Goal: Communication & Community: Answer question/provide support

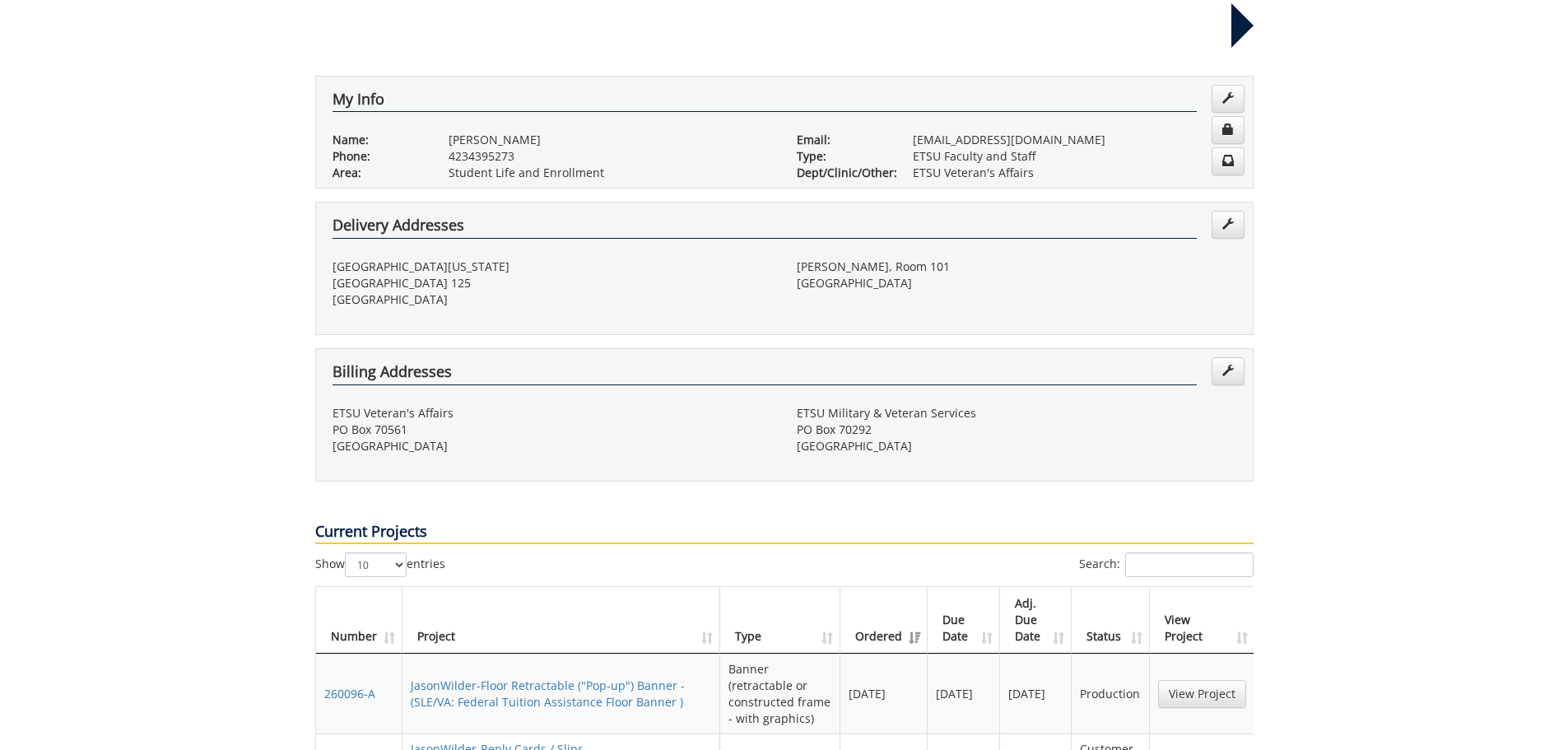
scroll to position [329, 0]
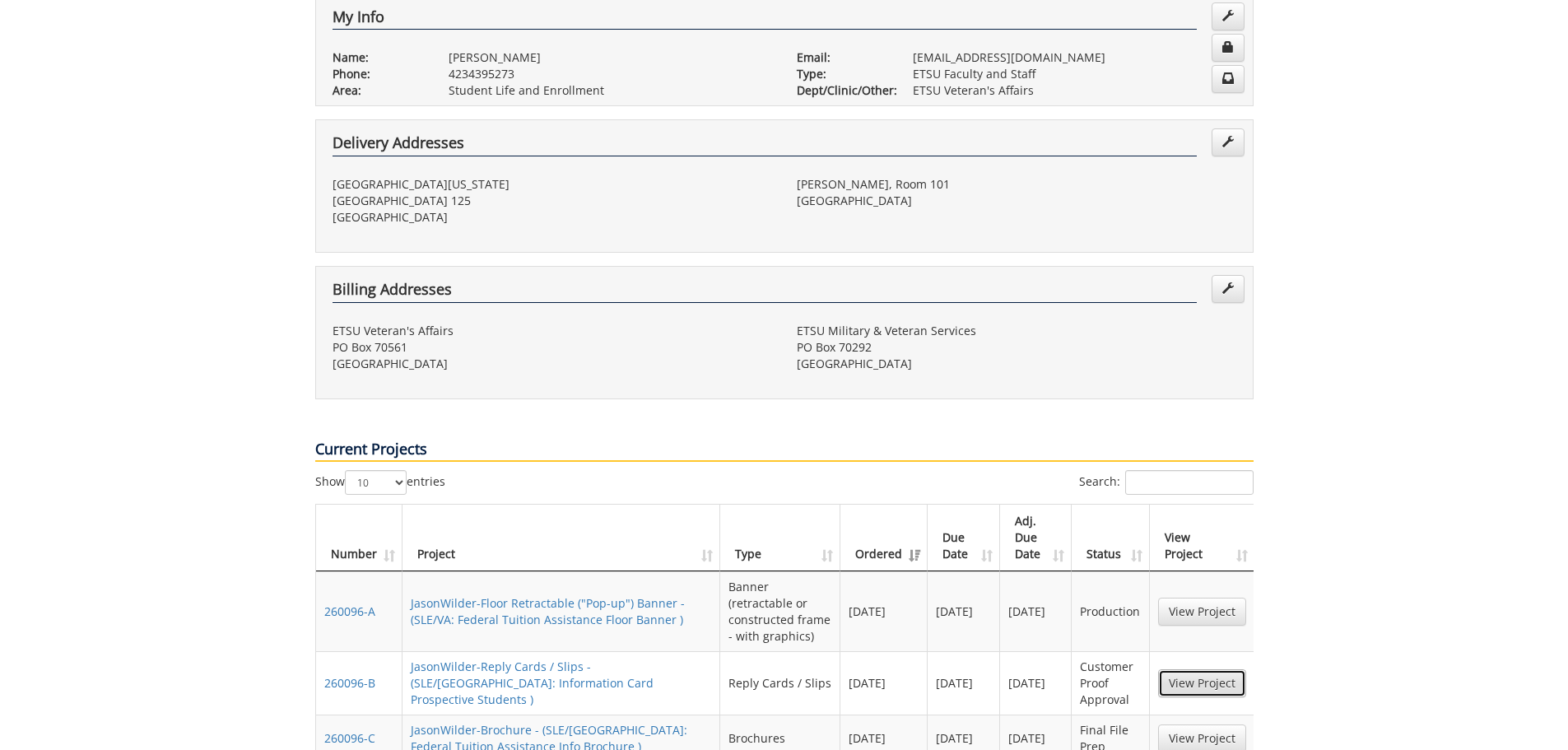
click at [1200, 669] on link "View Project" at bounding box center [1201, 683] width 88 height 28
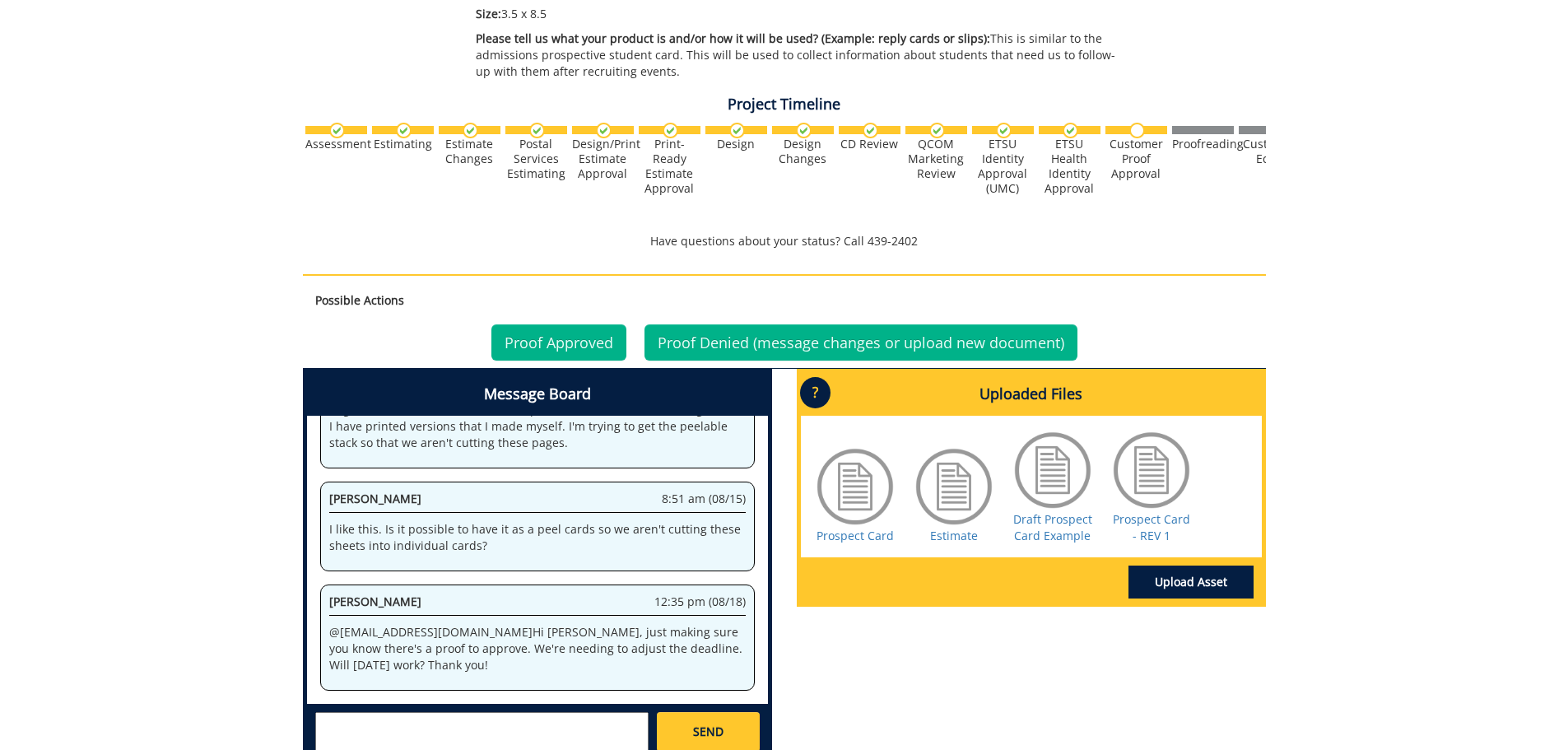
scroll to position [576, 0]
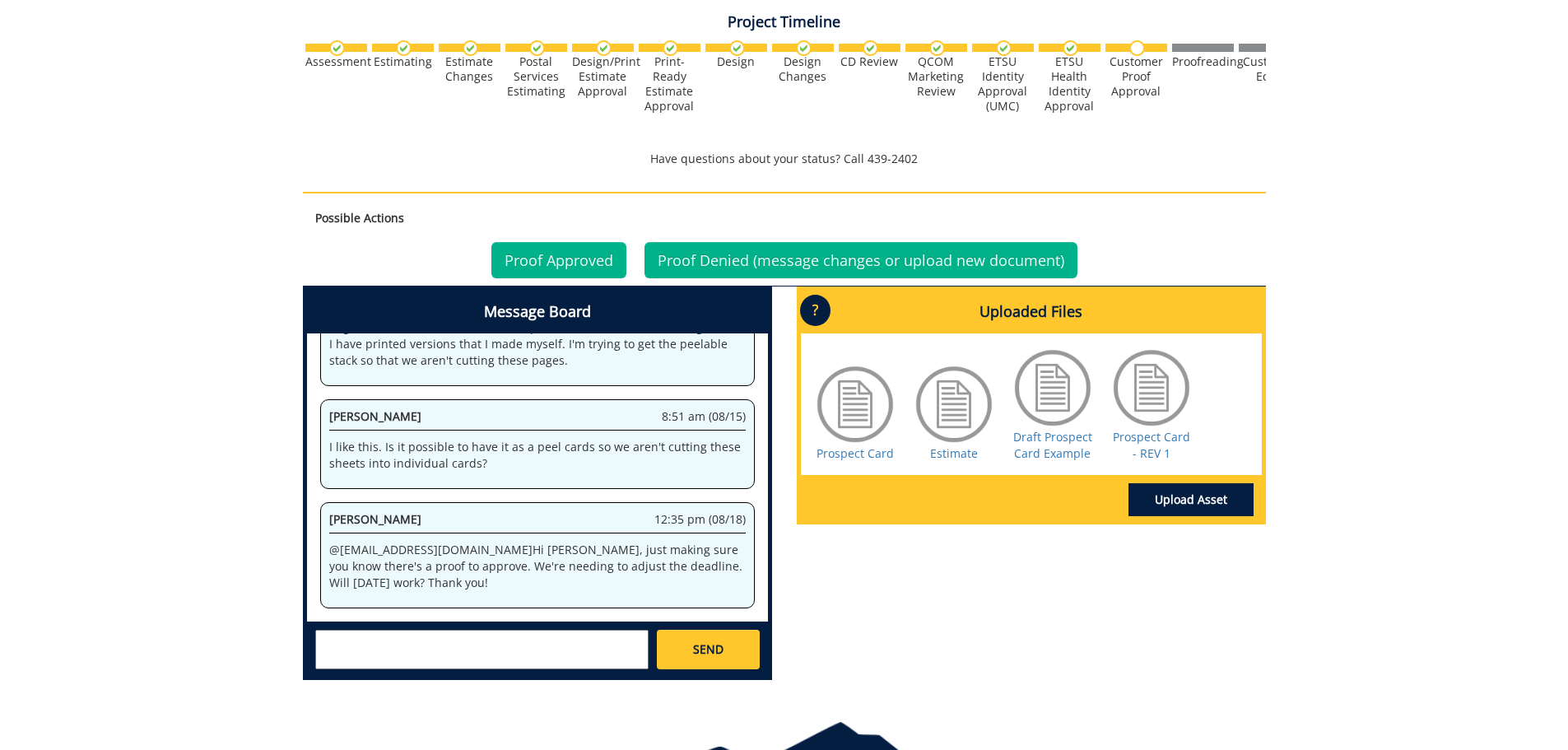
click at [1152, 409] on div at bounding box center [1152, 387] width 82 height 82
click at [1170, 466] on div "Prospect Card Estimate Draft Prospect Card Example Prospect Card - REV 1" at bounding box center [1030, 404] width 461 height 142
click at [1169, 448] on div "Prospect Card - REV 1" at bounding box center [1152, 404] width 82 height 115
click at [1149, 446] on link "Prospect Card - REV 1" at bounding box center [1152, 444] width 77 height 32
click at [462, 468] on p "I like this. Is it possible to have it as a peel cards so we aren't cutting the…" at bounding box center [537, 455] width 416 height 33
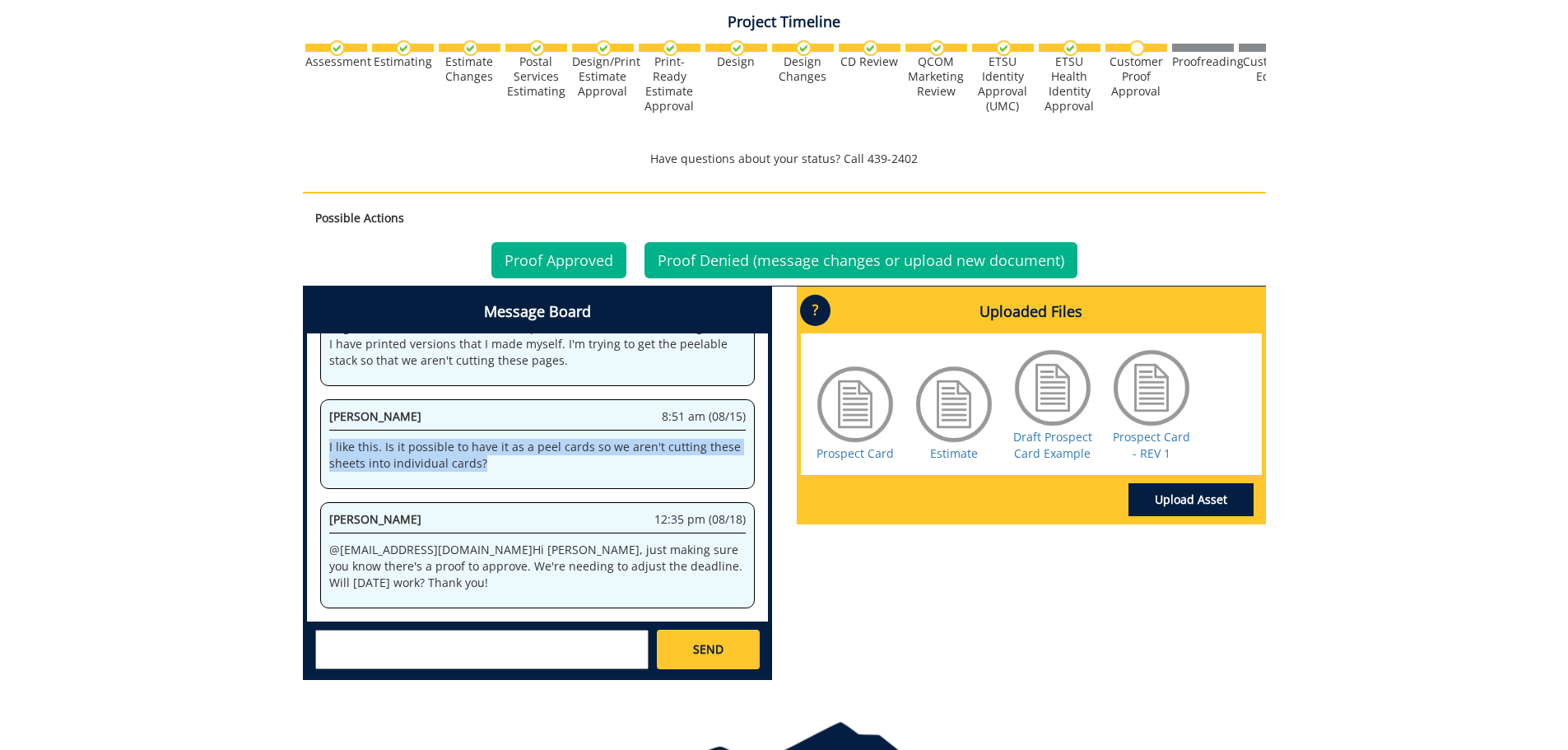
drag, startPoint x: 498, startPoint y: 466, endPoint x: 326, endPoint y: 450, distance: 172.7
click at [326, 450] on div "[PERSON_NAME] 8:51 am (08/15) I like this. Is it possible to have it as a peel …" at bounding box center [538, 444] width 435 height 89
copy p "I like this. Is it possible to have it as a peel cards so we aren't cutting the…"
click at [442, 644] on textarea at bounding box center [482, 649] width 333 height 40
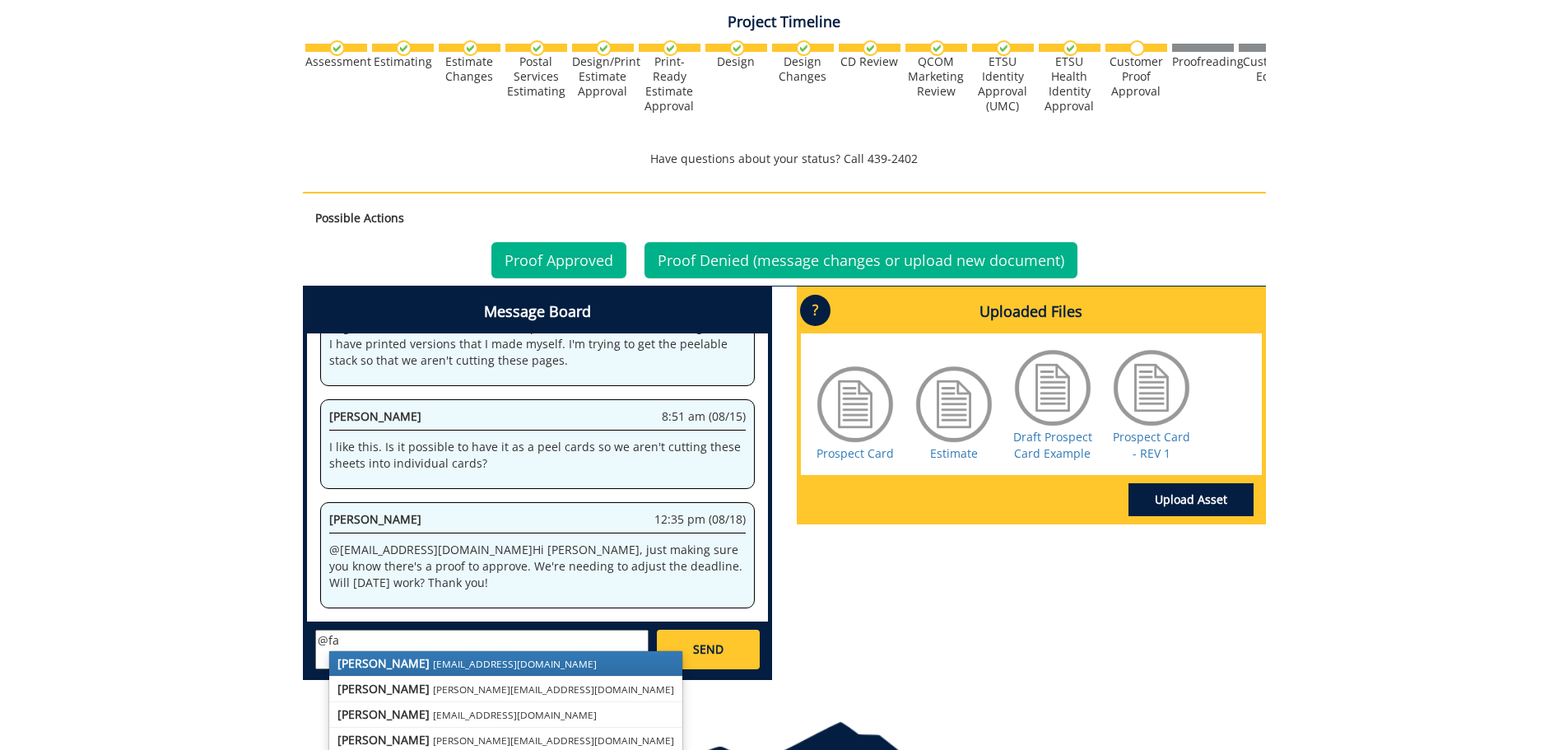
click at [441, 663] on small "[EMAIL_ADDRESS][DOMAIN_NAME]" at bounding box center [514, 663] width 164 height 13
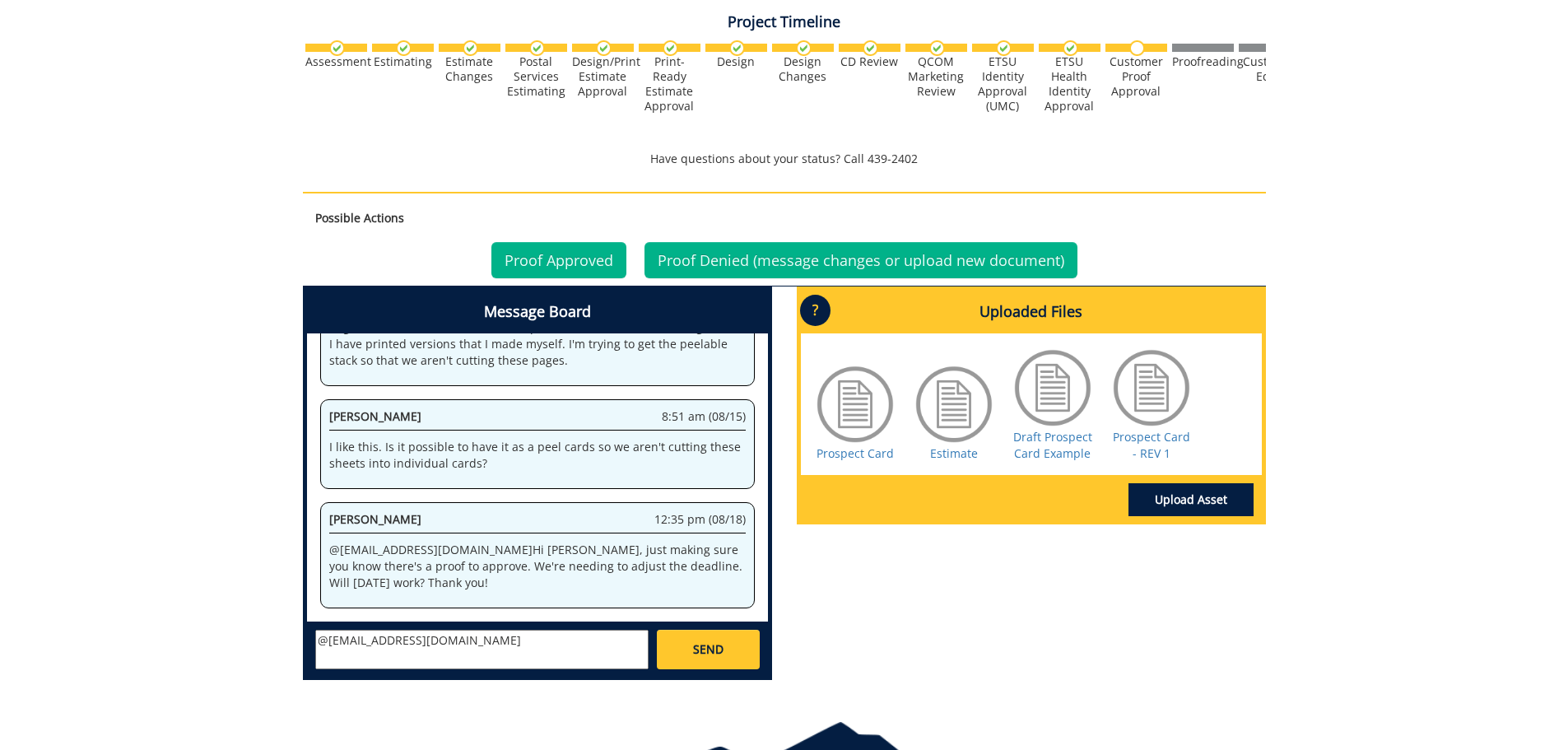
paste textarea "I like this. Is it possible to have it as a peel cards so we aren't cutting the…"
type textarea "@[EMAIL_ADDRESS][DOMAIN_NAME] I like this. Is it possible to have it as a peel …"
click at [731, 642] on link "SEND" at bounding box center [708, 649] width 102 height 40
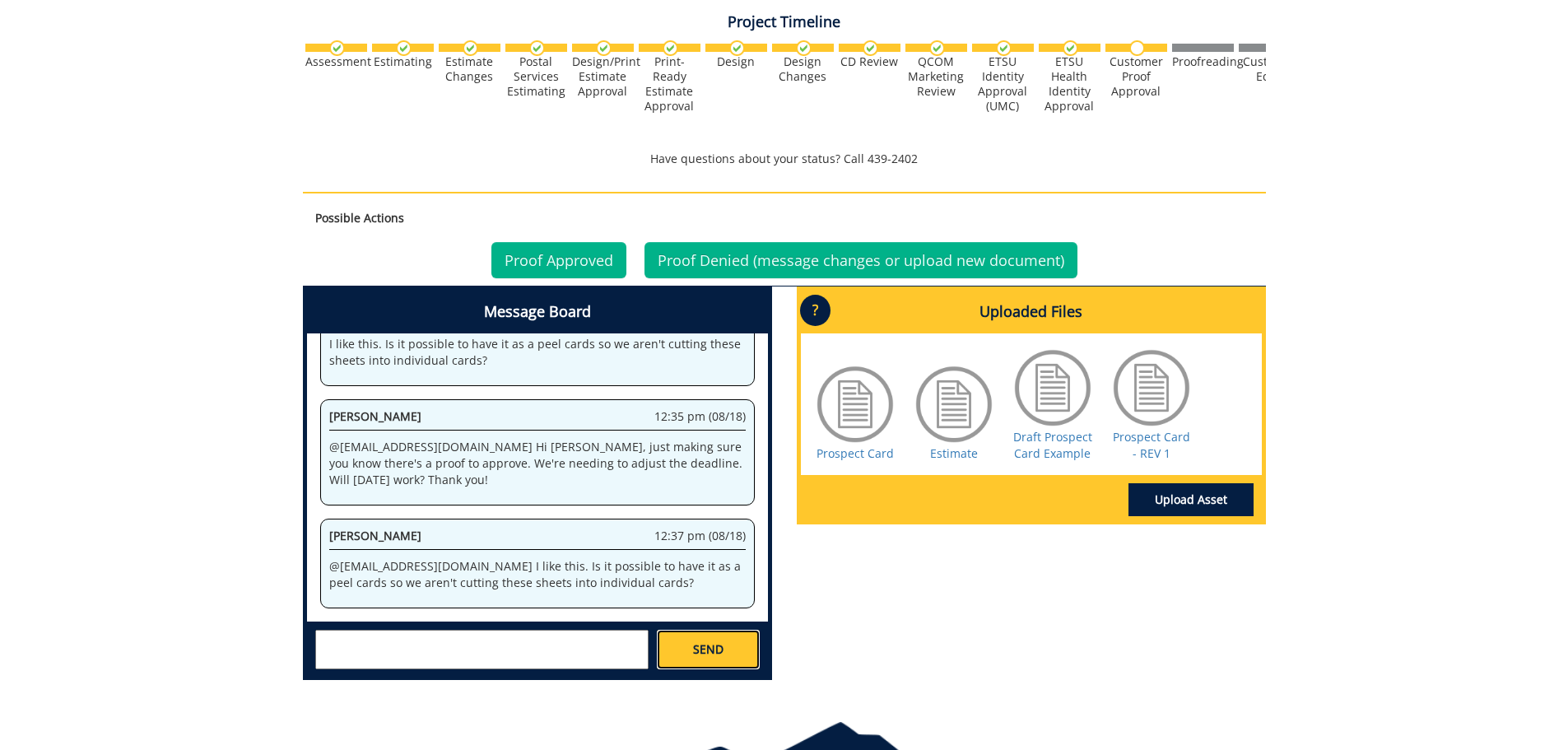
scroll to position [13832, 0]
